Goal: Information Seeking & Learning: Learn about a topic

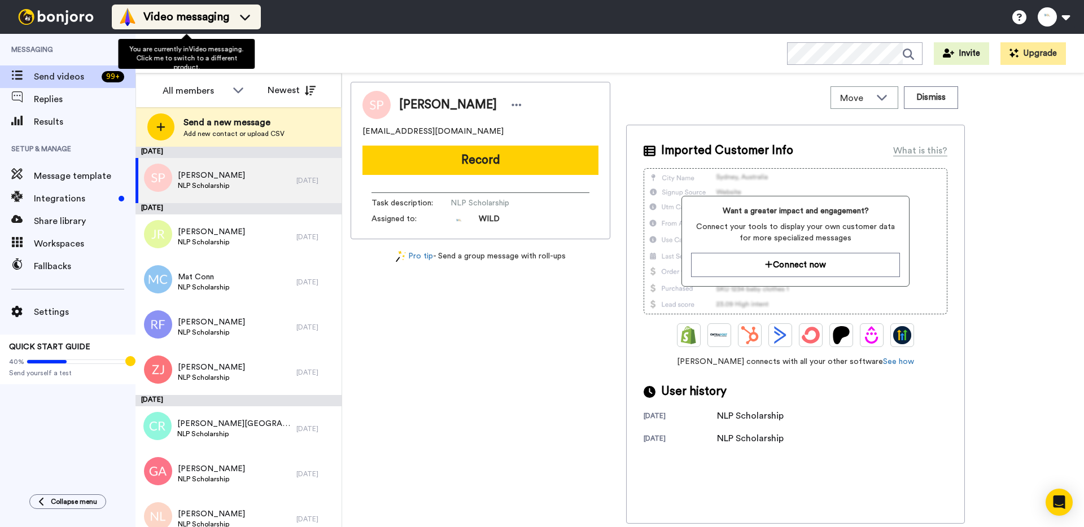
click at [170, 16] on span "Video messaging" at bounding box center [186, 17] width 86 height 16
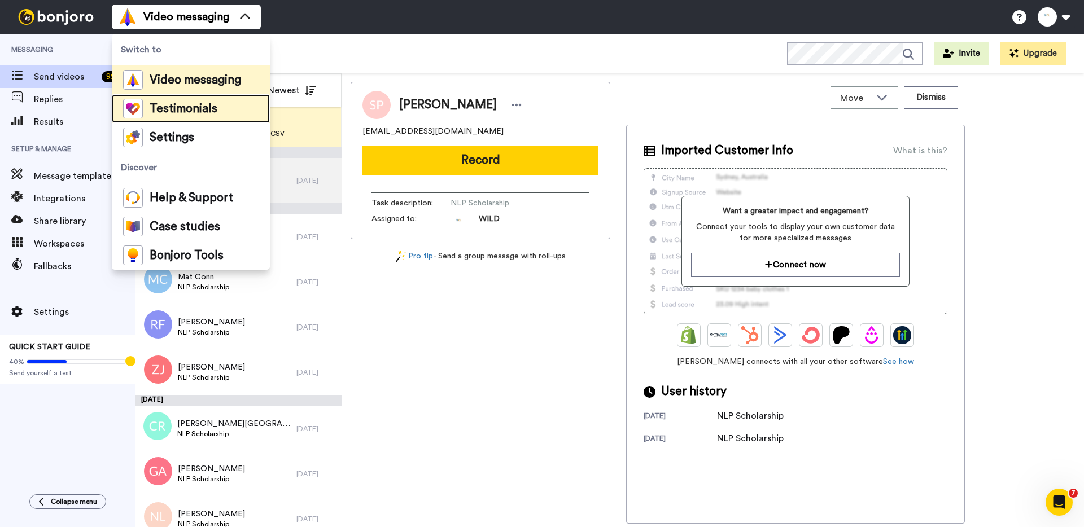
click at [180, 100] on div "Testimonials" at bounding box center [170, 109] width 94 height 20
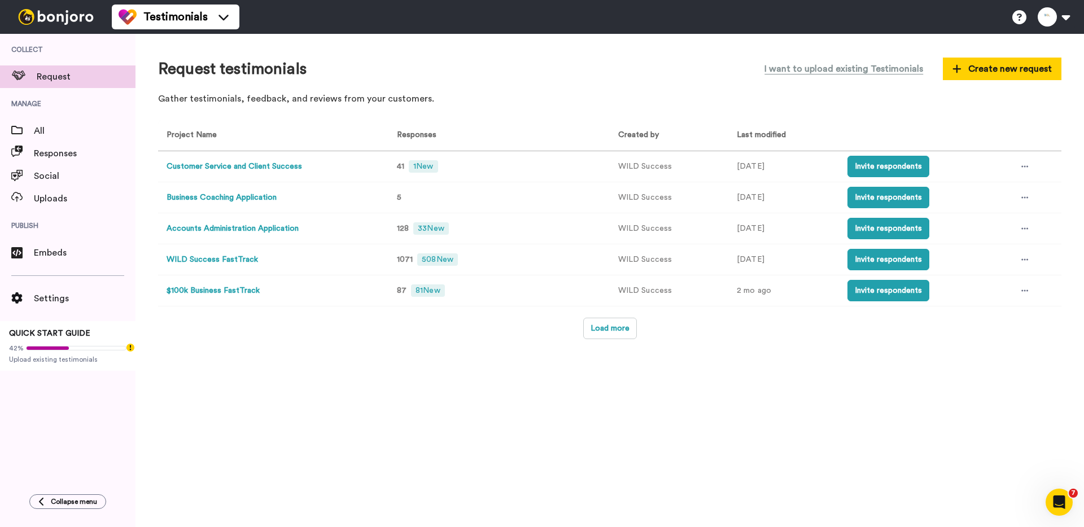
click at [225, 165] on button "Customer Service and Client Success" at bounding box center [234, 167] width 135 height 12
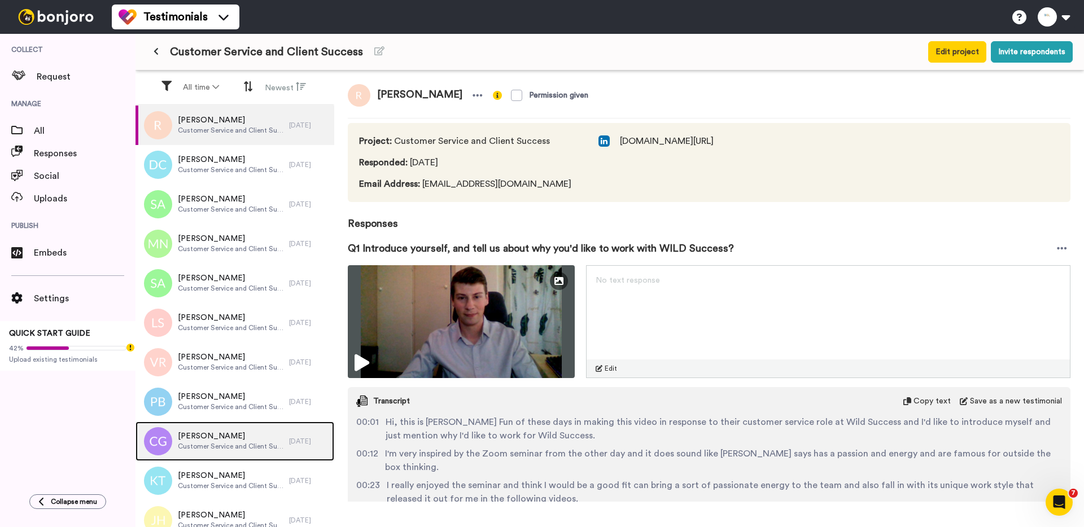
click at [203, 425] on div "Claudia Gutierrez Customer Service and Client Success" at bounding box center [212, 442] width 154 height 40
